Goal: Information Seeking & Learning: Learn about a topic

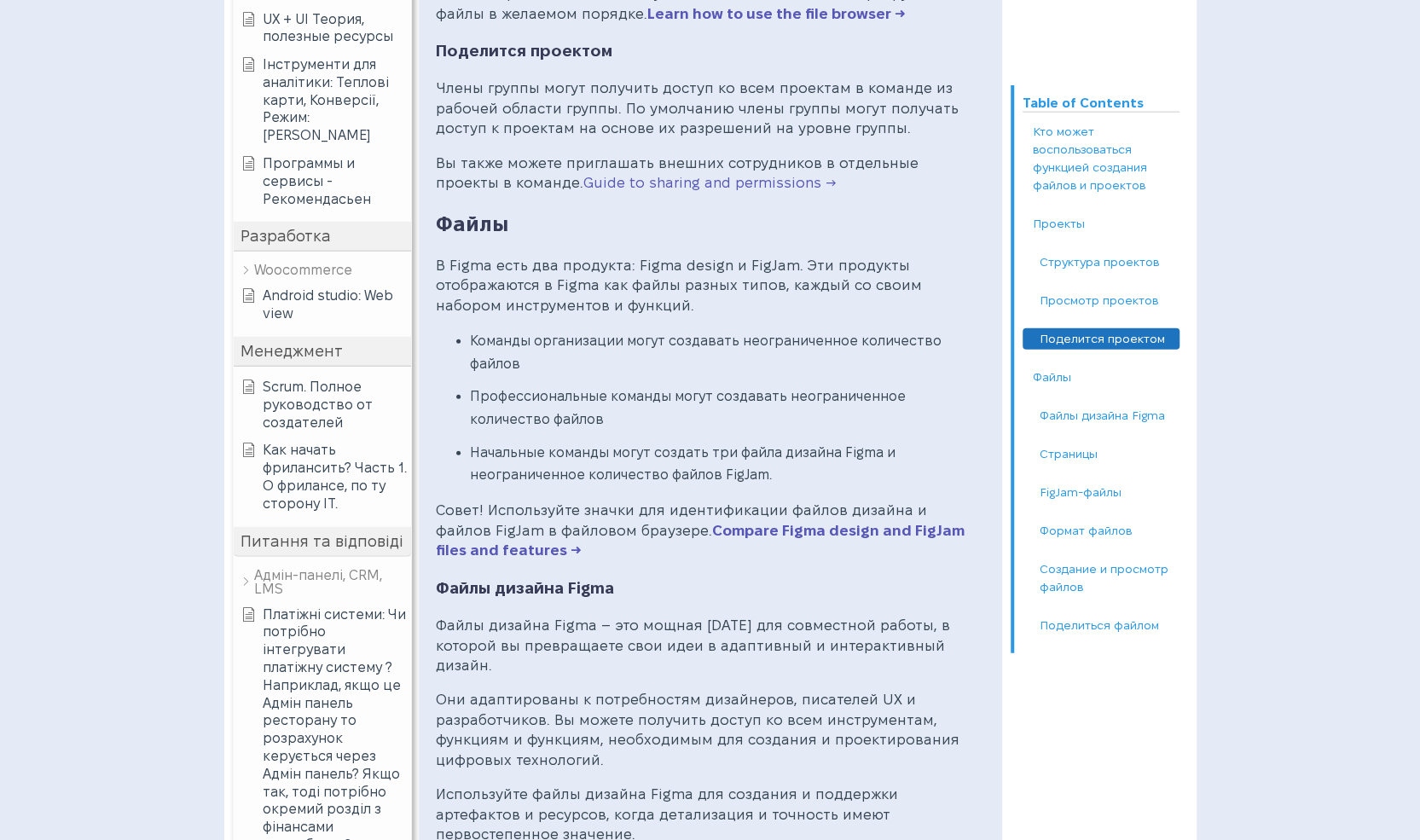
scroll to position [2643, 0]
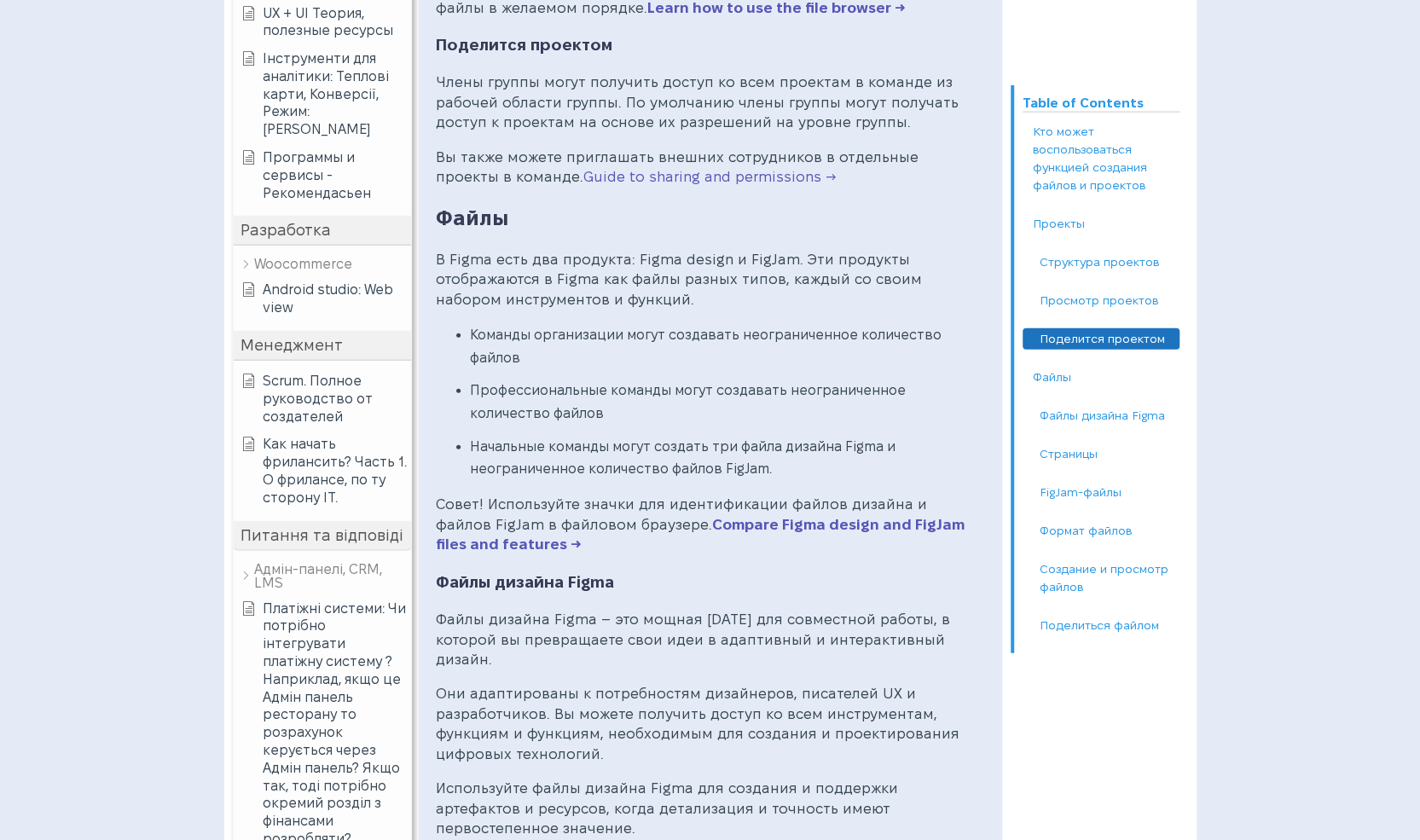
drag, startPoint x: 935, startPoint y: 828, endPoint x: 708, endPoint y: 345, distance: 533.7
click at [708, 345] on li "Команды организации могут создавать неограниченное количество файлов" at bounding box center [727, 346] width 515 height 45
click at [739, 517] on link "Compare Figma design and FigJam files and features →" at bounding box center [699, 534] width 529 height 36
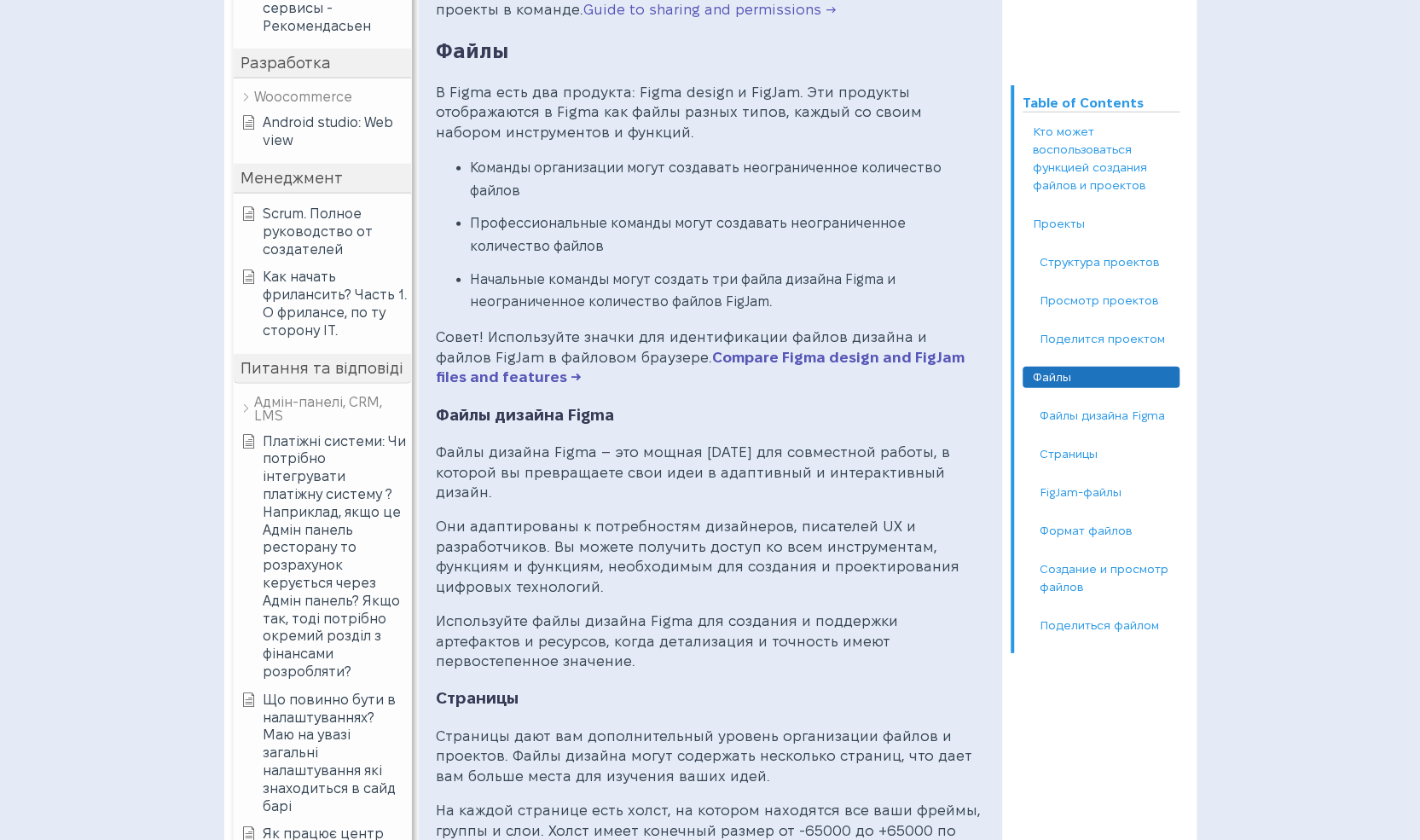
scroll to position [2812, 0]
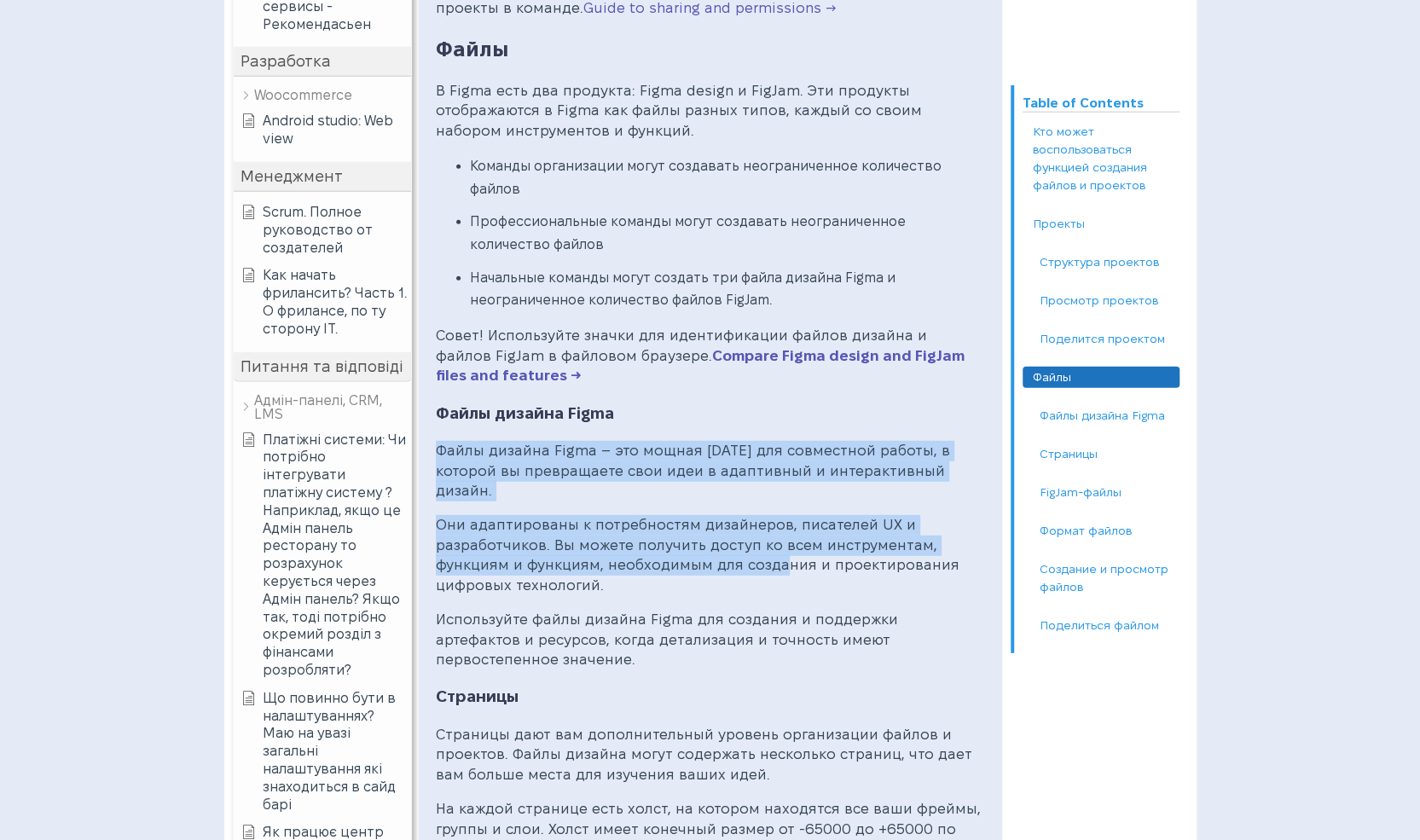
drag, startPoint x: 440, startPoint y: 435, endPoint x: 771, endPoint y: 538, distance: 346.7
click at [771, 538] on div "Кто может воспользоваться функцией создания файлов и проектов Поддерживается лю…" at bounding box center [710, 20] width 549 height 4856
click at [744, 482] on div "Кто может воспользоваться функцией создания файлов и проектов Поддерживается лю…" at bounding box center [710, 20] width 549 height 4856
click at [726, 463] on p "Файлы дизайна Figma – это мощная [DATE] для совместной работы, в которой вы пре…" at bounding box center [710, 470] width 549 height 60
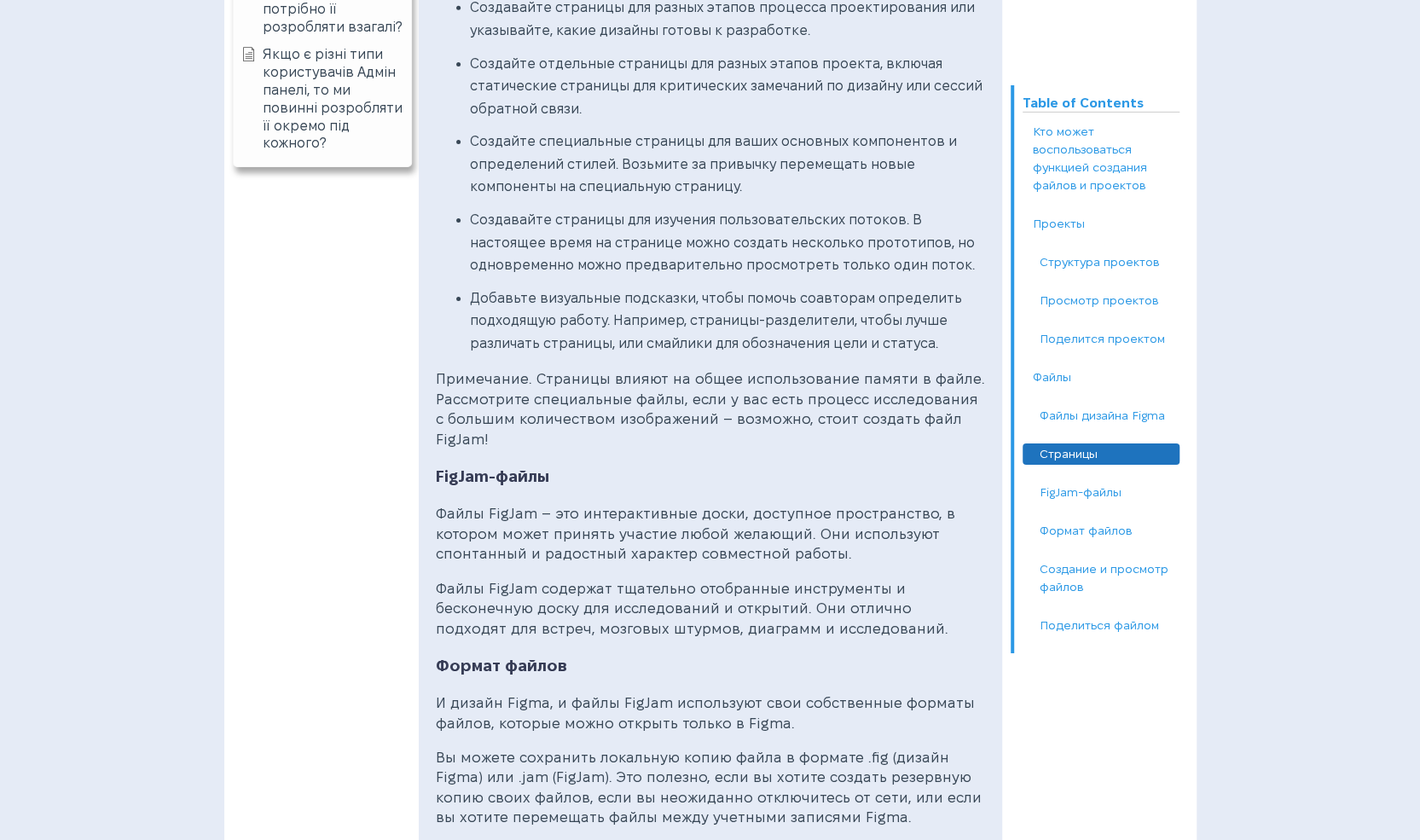
scroll to position [3835, 0]
